Goal: Information Seeking & Learning: Learn about a topic

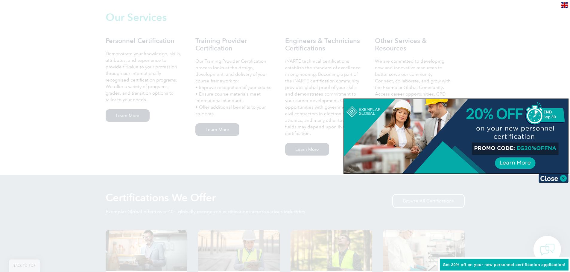
scroll to position [449, 0]
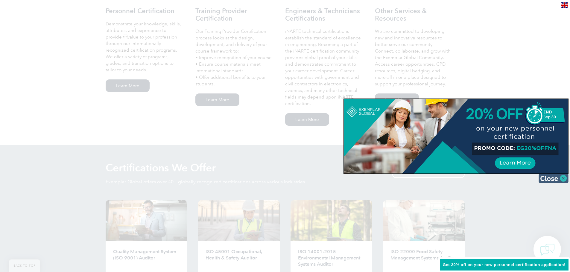
click at [564, 181] on img at bounding box center [553, 178] width 30 height 9
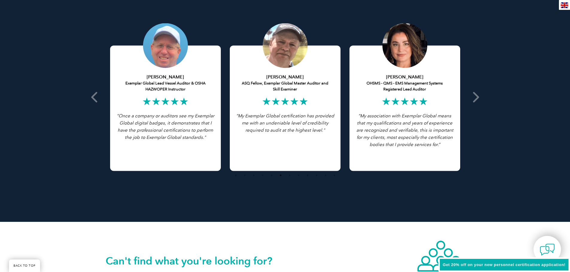
scroll to position [1226, 0]
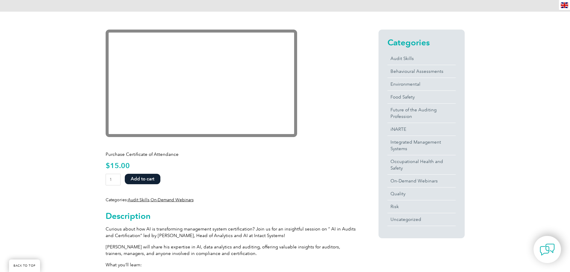
scroll to position [120, 0]
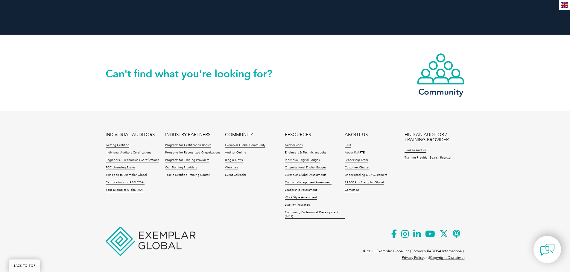
scroll to position [1366, 0]
